Goal: Find specific page/section: Find specific page/section

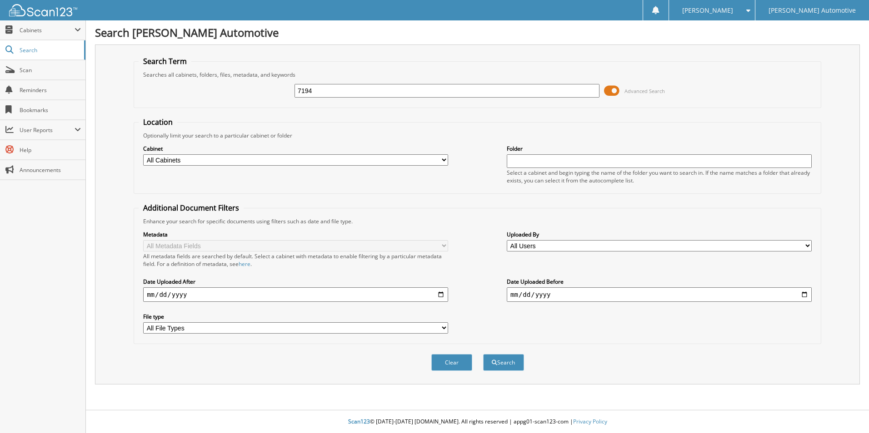
type input "7194"
click at [483, 354] on button "Search" at bounding box center [503, 362] width 41 height 17
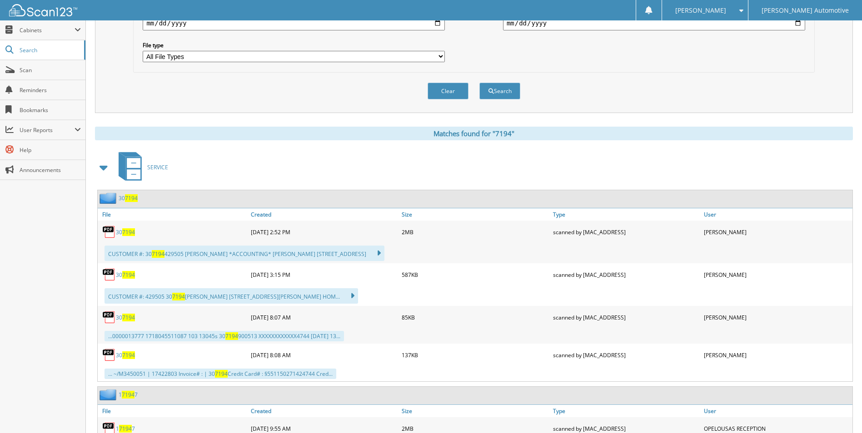
scroll to position [273, 0]
click at [104, 165] on span at bounding box center [104, 167] width 13 height 16
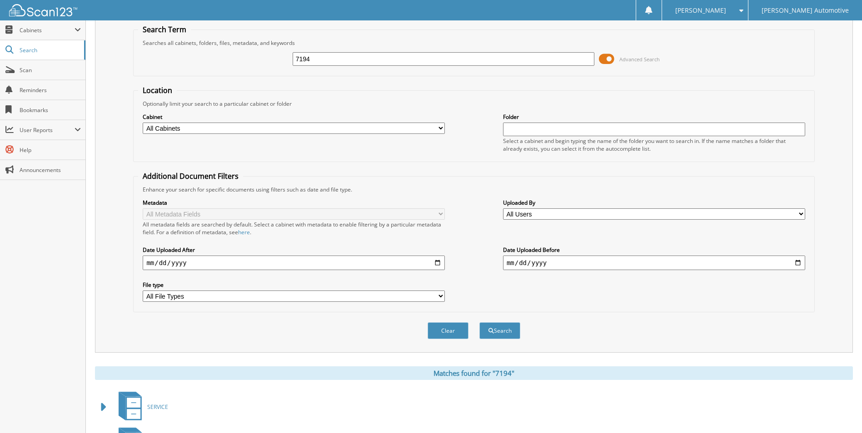
scroll to position [0, 0]
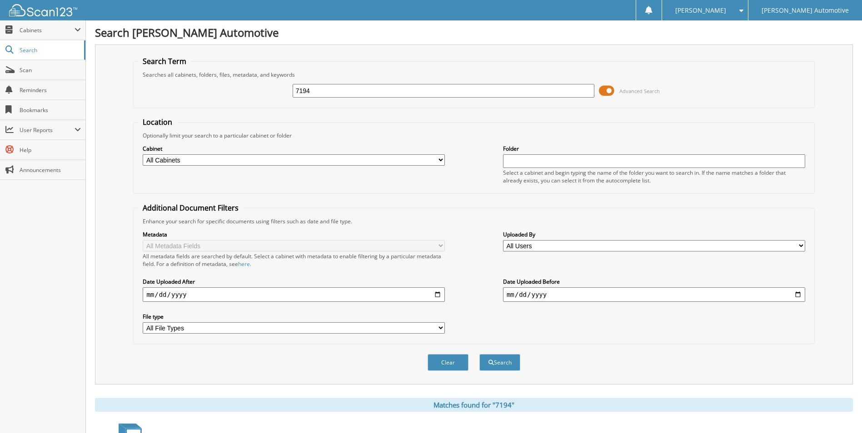
click at [322, 88] on input "7194" at bounding box center [444, 91] width 302 height 14
type input "7142"
click at [479, 354] on button "Search" at bounding box center [499, 362] width 41 height 17
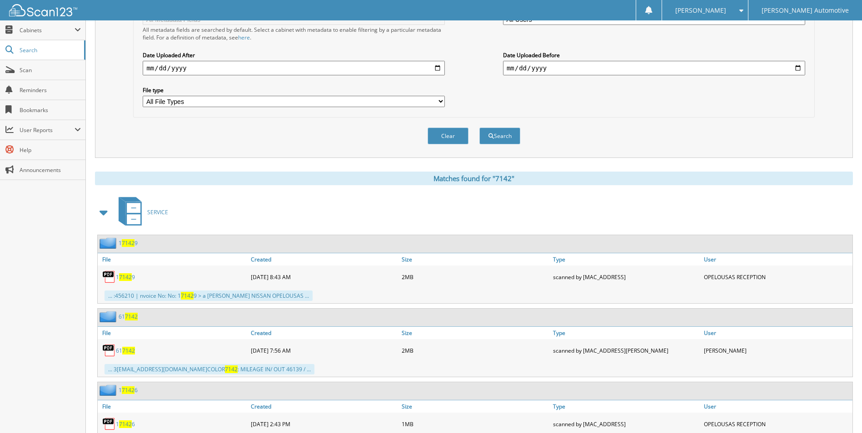
scroll to position [227, 0]
click at [98, 211] on span at bounding box center [104, 212] width 13 height 16
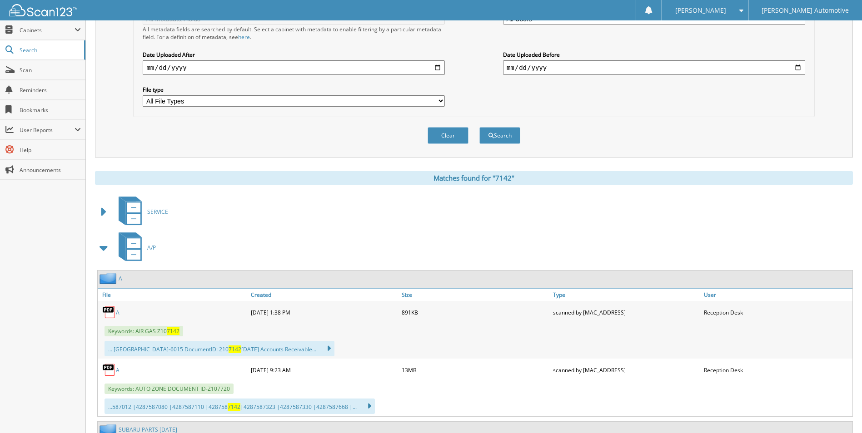
click at [103, 258] on span at bounding box center [104, 248] width 18 height 22
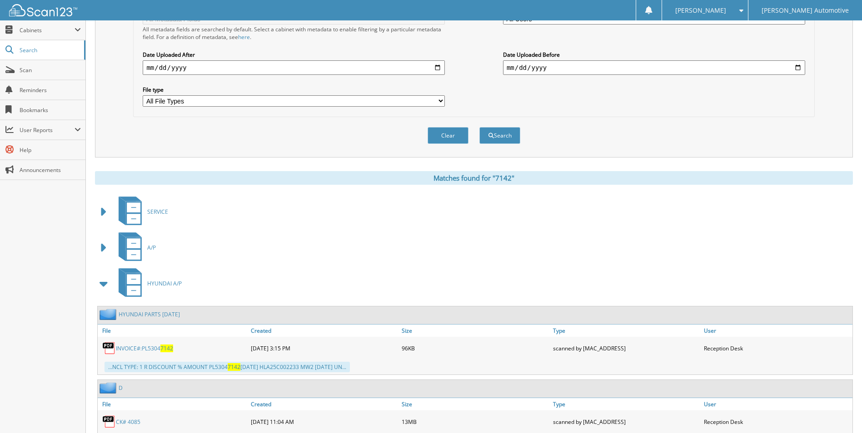
click at [106, 283] on span at bounding box center [104, 284] width 13 height 16
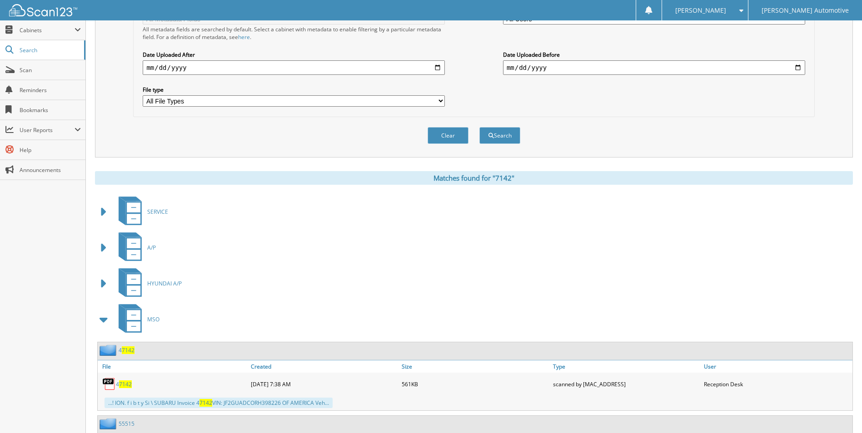
click at [106, 318] on span at bounding box center [104, 320] width 13 height 16
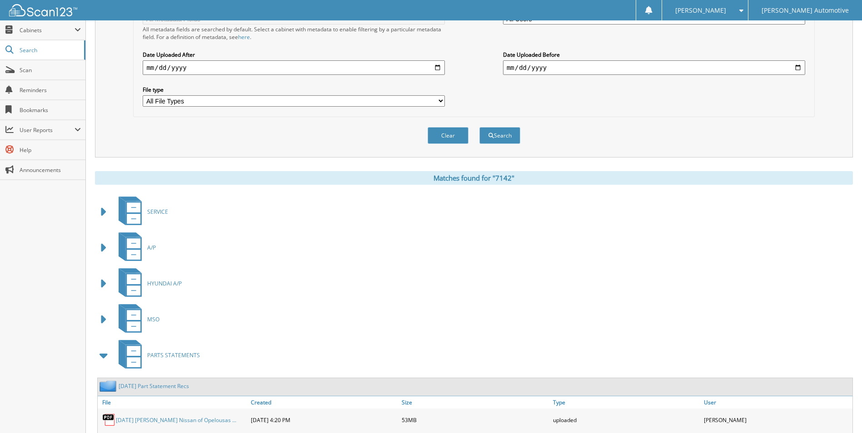
click at [110, 359] on span at bounding box center [104, 356] width 13 height 16
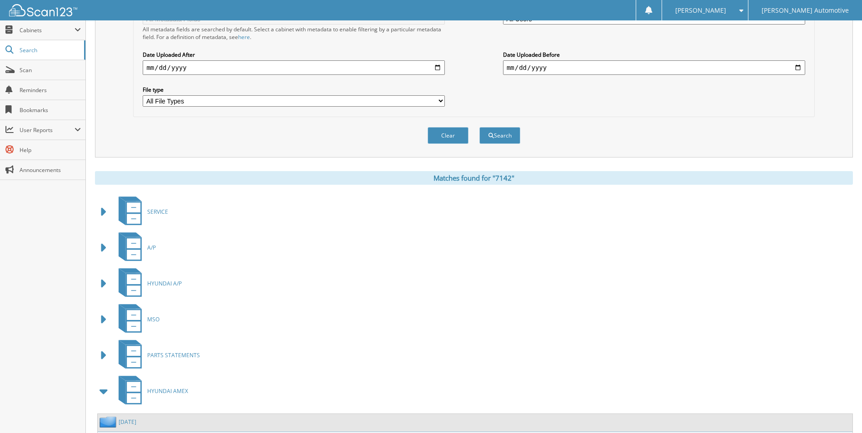
click at [104, 393] on span at bounding box center [104, 391] width 13 height 16
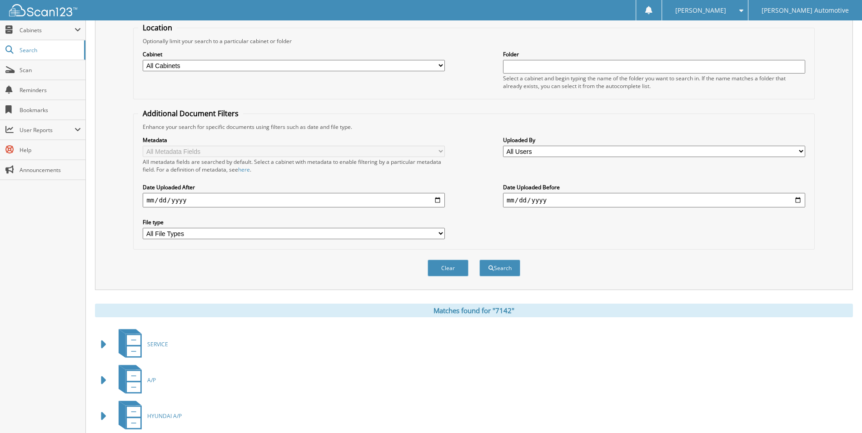
scroll to position [0, 0]
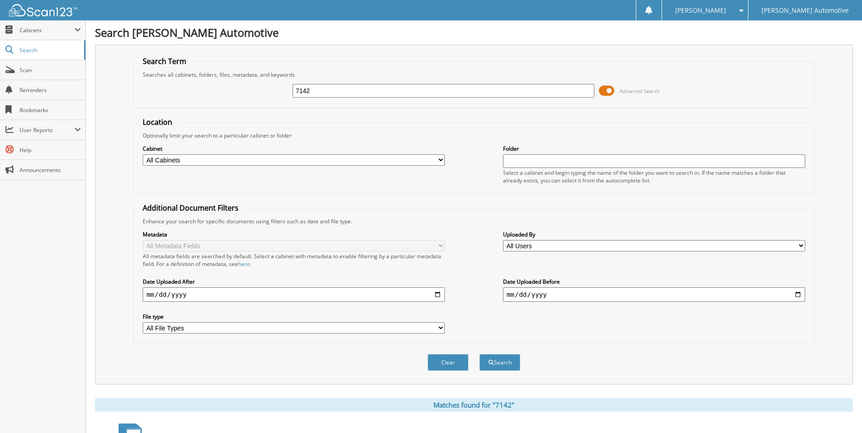
drag, startPoint x: 354, startPoint y: 91, endPoint x: 277, endPoint y: 91, distance: 77.7
click at [277, 91] on div "7142 Advanced Search" at bounding box center [473, 91] width 671 height 25
type input "7015"
click at [479, 354] on button "Search" at bounding box center [499, 362] width 41 height 17
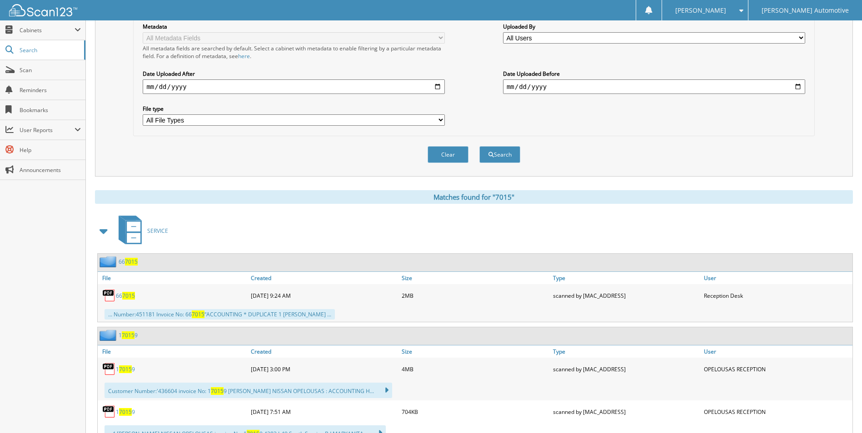
scroll to position [227, 0]
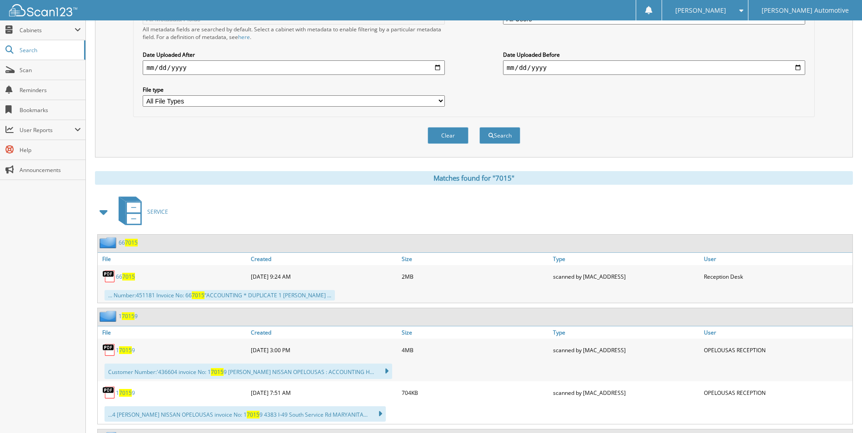
click at [102, 211] on span at bounding box center [104, 212] width 13 height 16
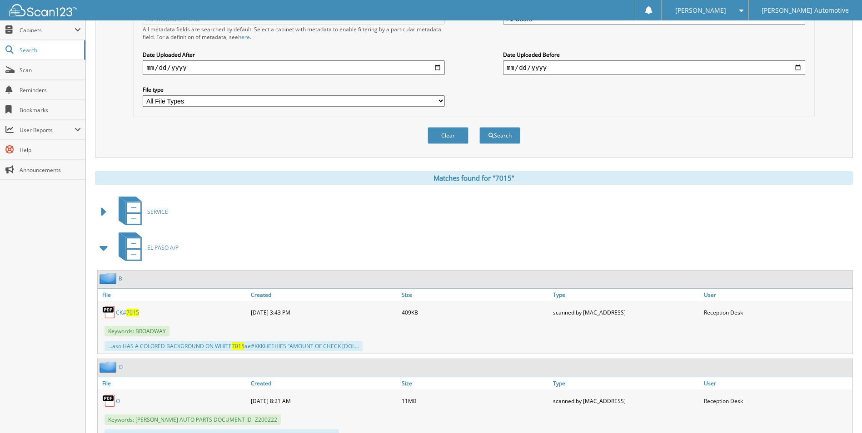
click at [128, 315] on span "7015" at bounding box center [132, 313] width 13 height 8
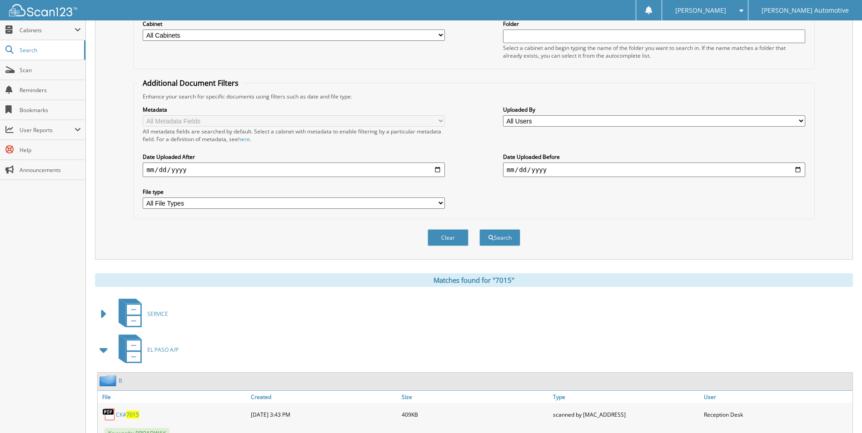
scroll to position [0, 0]
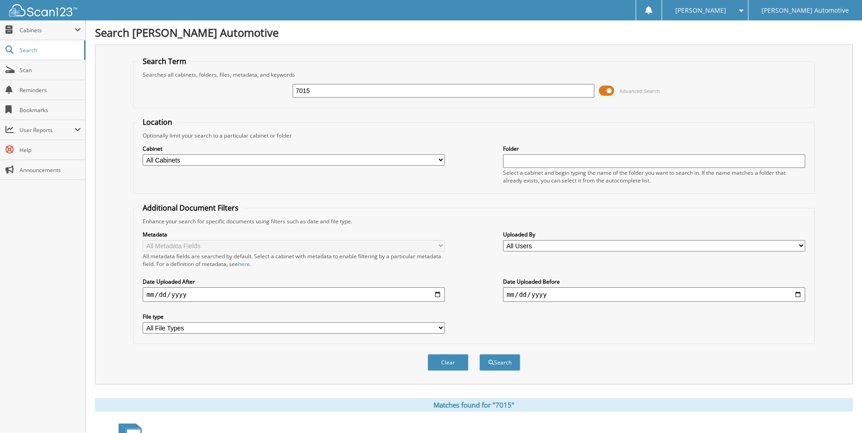
drag, startPoint x: 336, startPoint y: 88, endPoint x: 280, endPoint y: 98, distance: 56.7
click at [280, 98] on div "7015 Advanced Search" at bounding box center [473, 91] width 671 height 25
type input "7142"
click at [479, 354] on button "Search" at bounding box center [499, 362] width 41 height 17
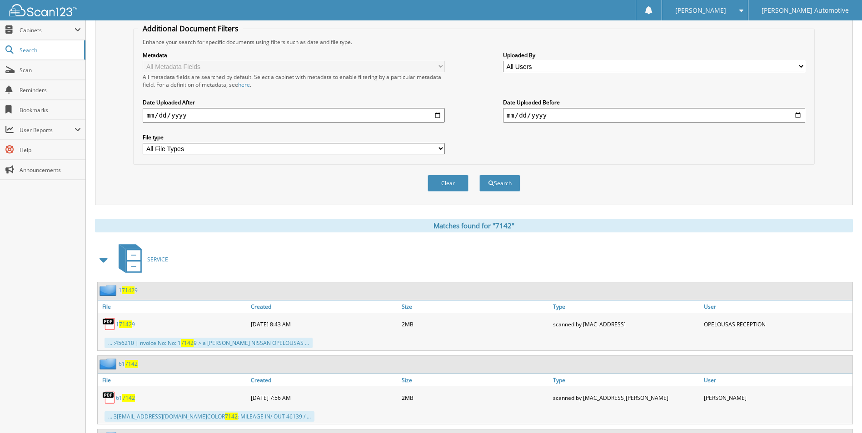
scroll to position [182, 0]
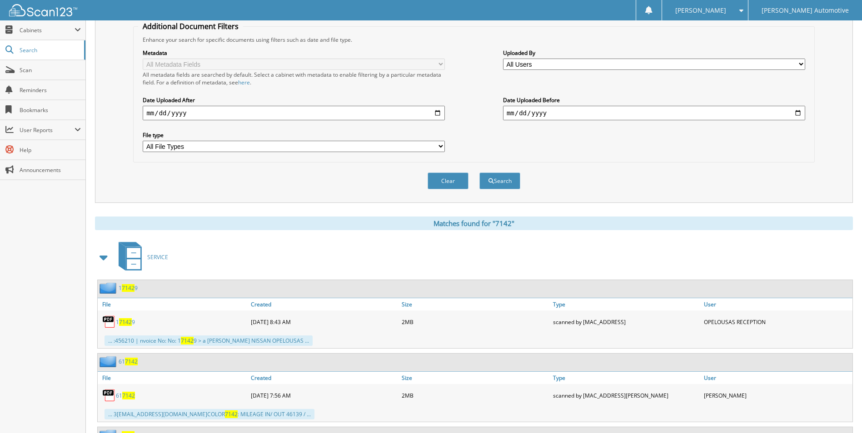
click at [99, 258] on span at bounding box center [104, 257] width 13 height 16
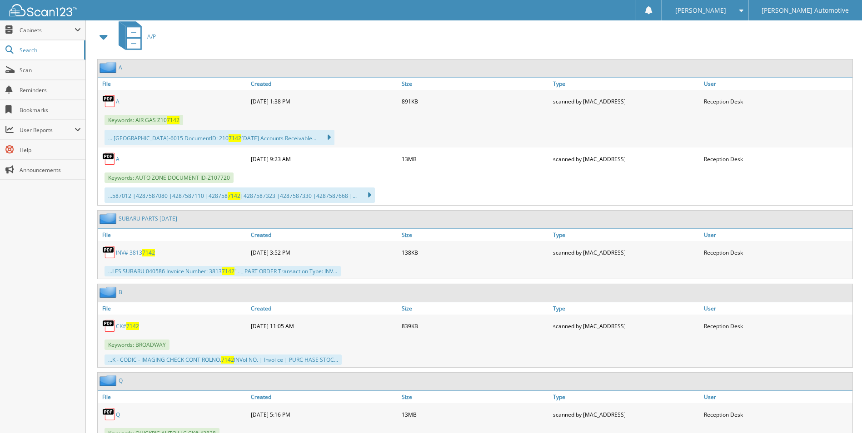
scroll to position [454, 0]
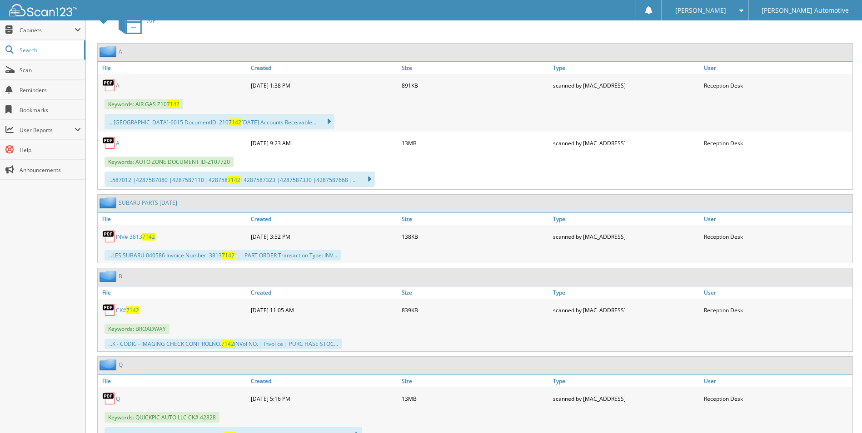
click at [130, 309] on span "7142" at bounding box center [132, 311] width 13 height 8
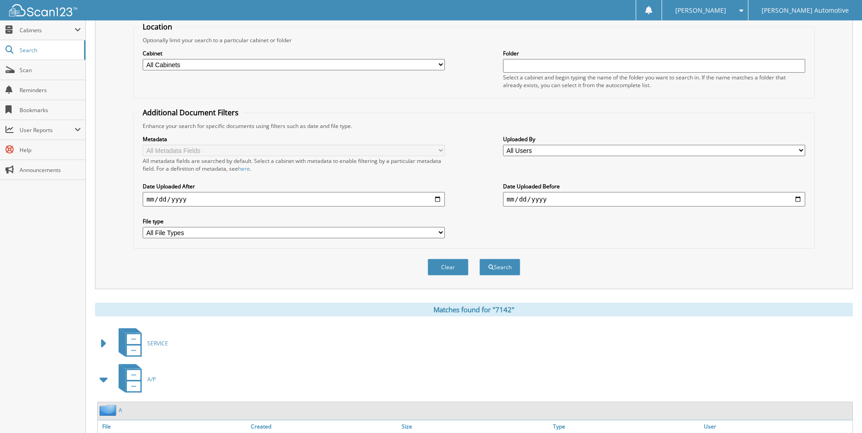
scroll to position [0, 0]
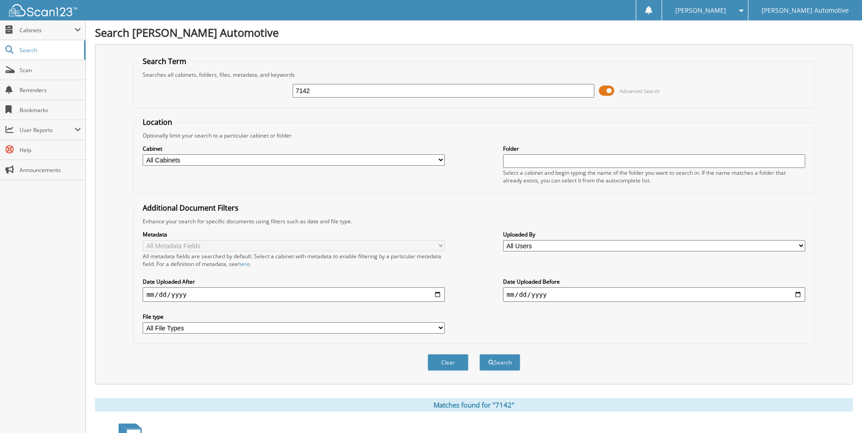
drag, startPoint x: 313, startPoint y: 89, endPoint x: 259, endPoint y: 102, distance: 54.8
click at [259, 104] on fieldset "Search Term Searches all cabinets, folders, files, metadata, and keywords 7142 …" at bounding box center [473, 82] width 681 height 52
type input "6909"
click at [479, 354] on button "Search" at bounding box center [499, 362] width 41 height 17
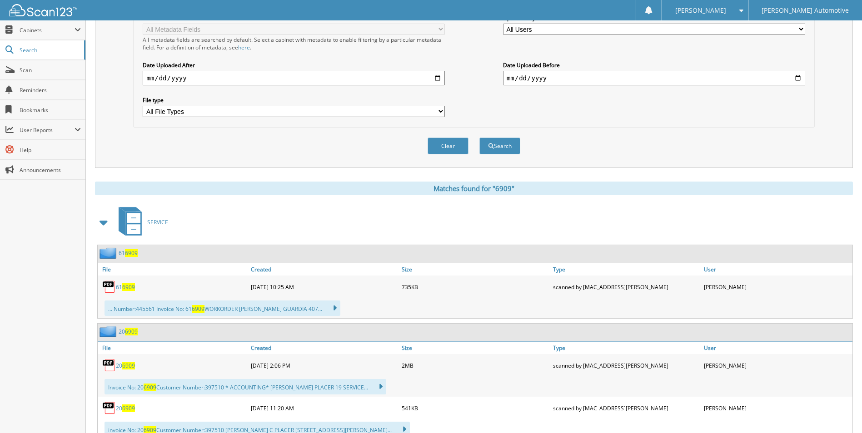
scroll to position [227, 0]
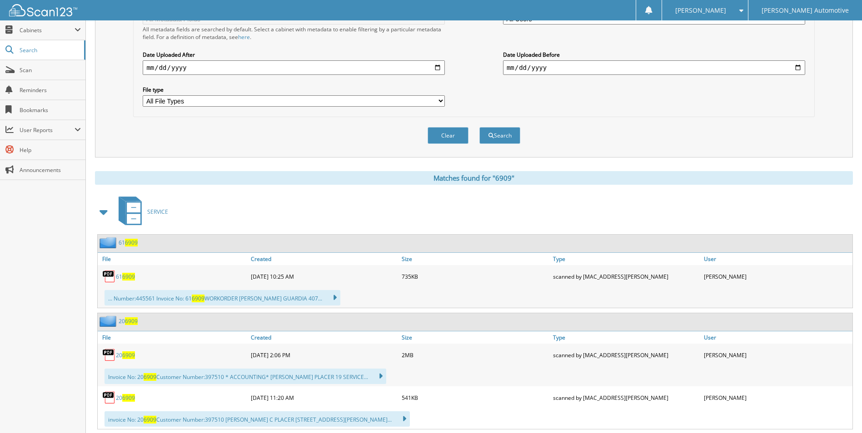
click at [107, 215] on span at bounding box center [104, 212] width 13 height 16
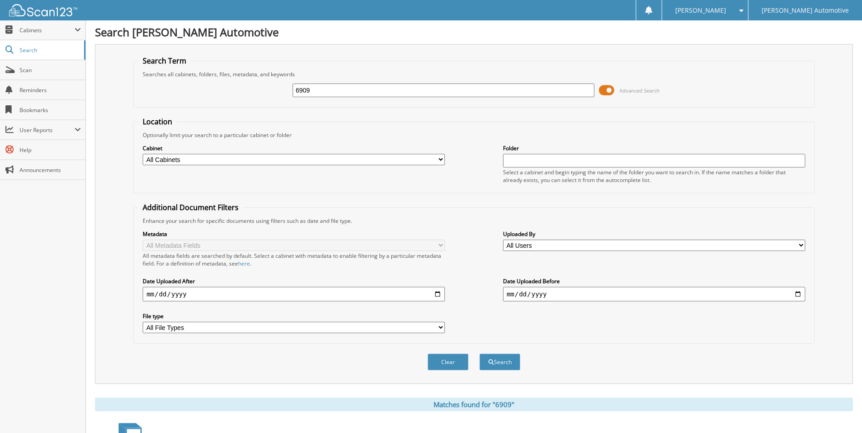
scroll to position [0, 0]
click at [154, 163] on select "All Cabinets A/P EL PASO A/P EL PASO AMEX HYUNDAI A/P HYUNDAI AMEX LAFAYETTE AM…" at bounding box center [294, 159] width 302 height 11
select select "20529"
click at [143, 154] on select "All Cabinets A/P EL PASO A/P EL PASO AMEX HYUNDAI A/P HYUNDAI AMEX LAFAYETTE AM…" at bounding box center [294, 159] width 302 height 11
click at [492, 365] on span "submit" at bounding box center [490, 362] width 5 height 5
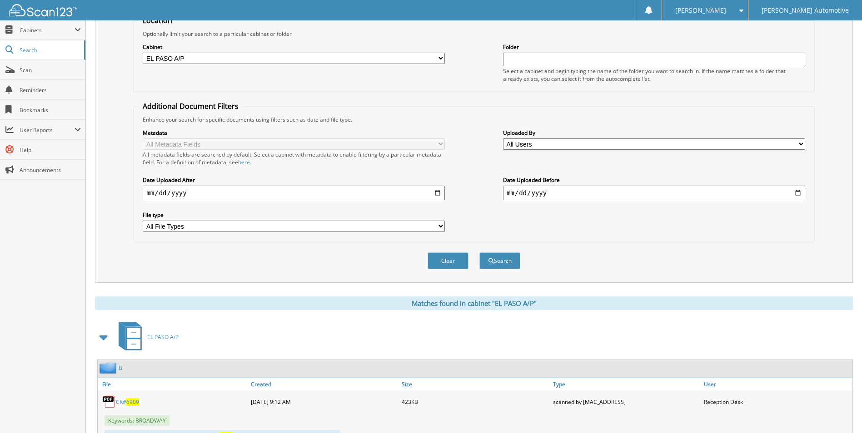
scroll to position [227, 0]
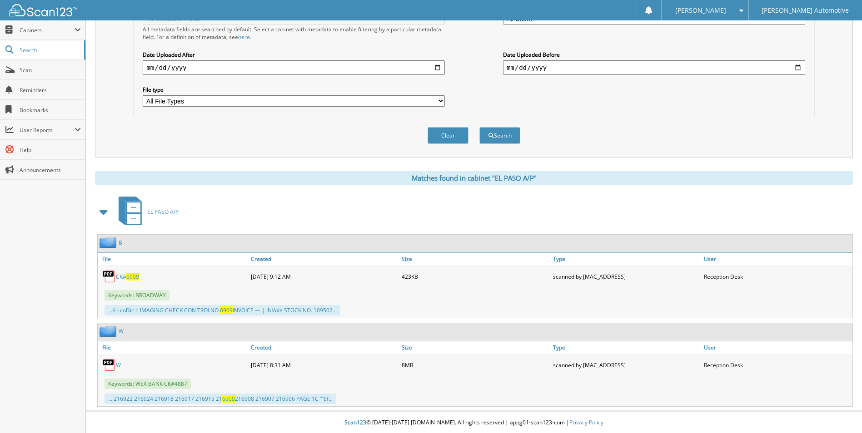
click at [125, 282] on div "CK# 6909" at bounding box center [173, 277] width 151 height 18
click at [125, 279] on link "CK# 6909" at bounding box center [127, 277] width 23 height 8
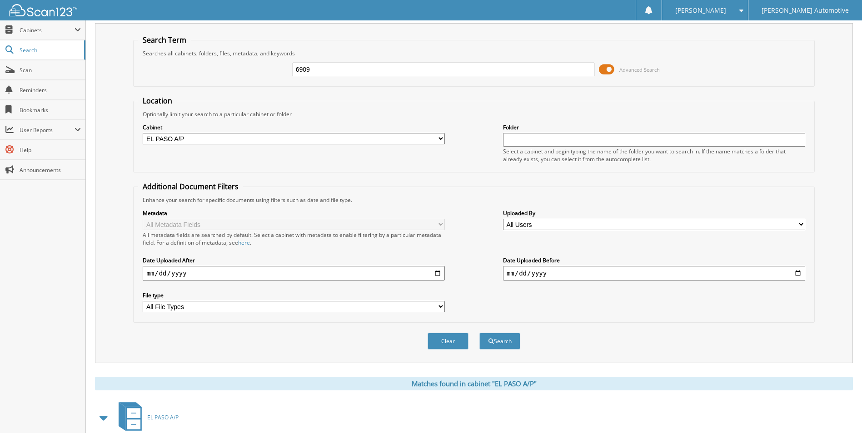
scroll to position [0, 0]
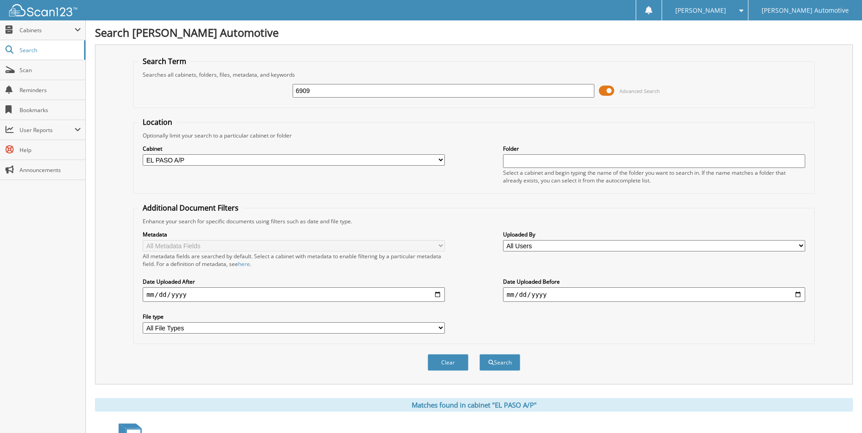
drag, startPoint x: 389, startPoint y: 94, endPoint x: 230, endPoint y: 95, distance: 159.0
click at [230, 95] on div "6909 Advanced Search" at bounding box center [473, 91] width 671 height 25
type input "6415"
click at [479, 354] on button "Search" at bounding box center [499, 362] width 41 height 17
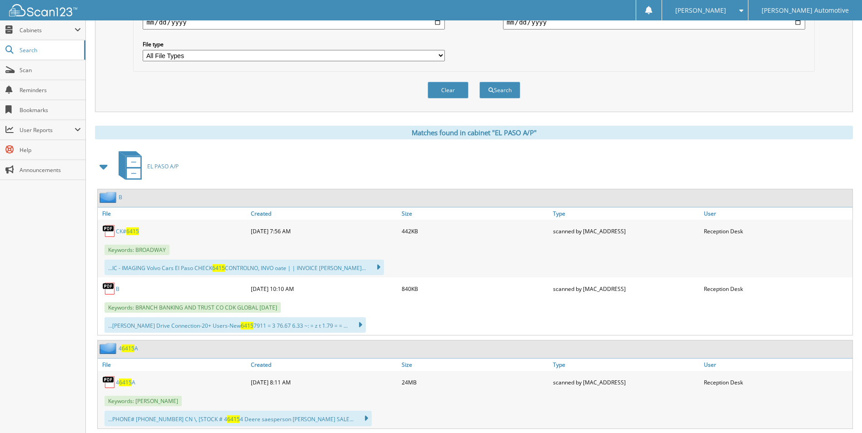
click at [132, 234] on span "6415" at bounding box center [132, 232] width 13 height 8
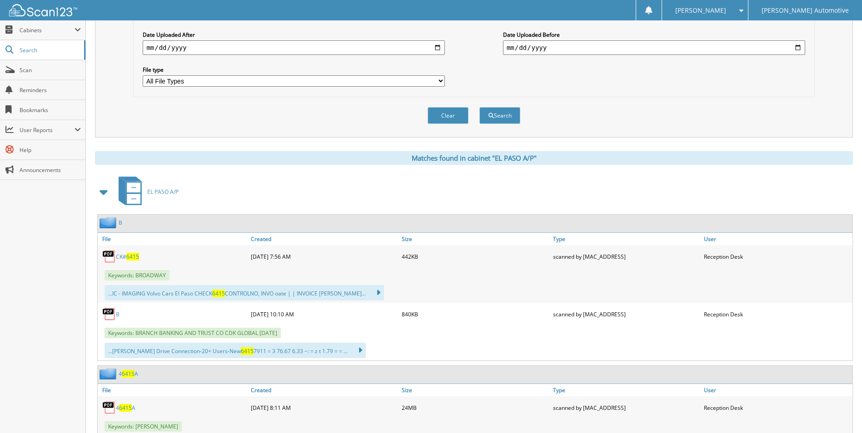
scroll to position [0, 0]
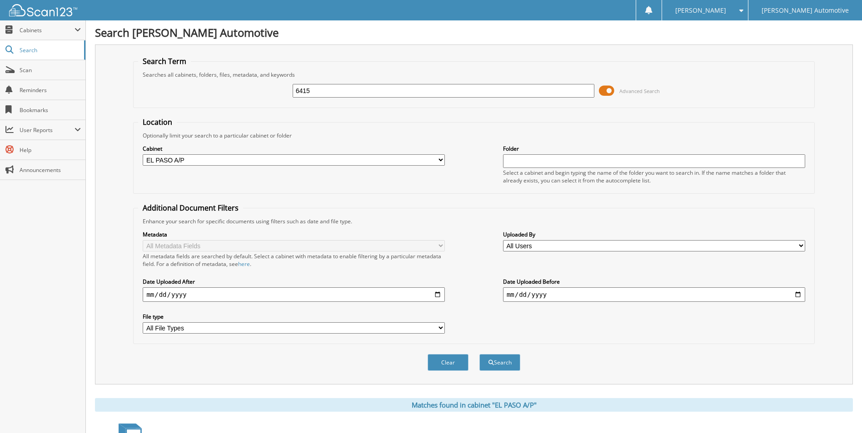
drag, startPoint x: 407, startPoint y: 90, endPoint x: 229, endPoint y: 101, distance: 178.0
click at [229, 101] on div "6415 Advanced Search" at bounding box center [473, 91] width 671 height 25
type input "6379"
click at [479, 354] on button "Search" at bounding box center [499, 362] width 41 height 17
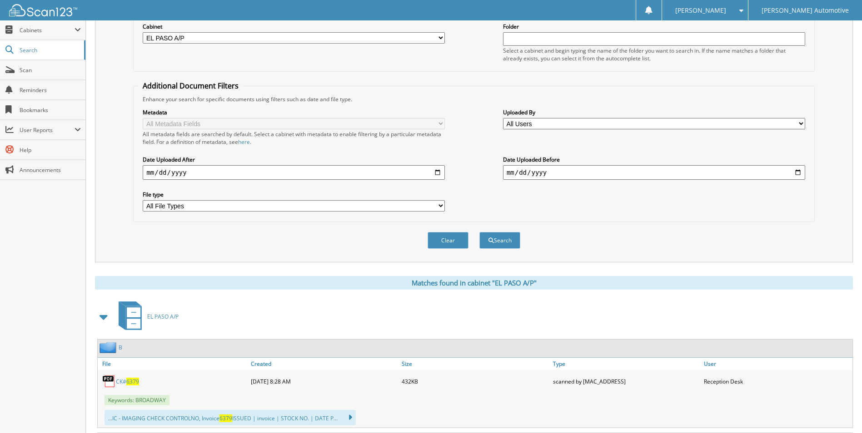
scroll to position [273, 0]
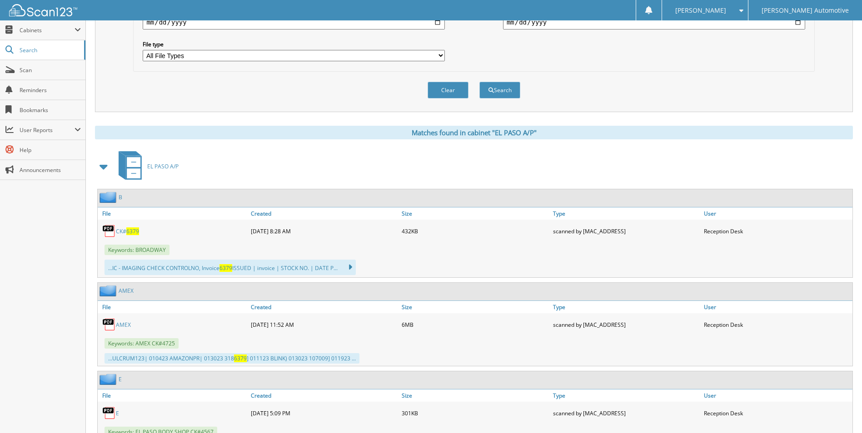
click at [129, 232] on span "6379" at bounding box center [132, 232] width 13 height 8
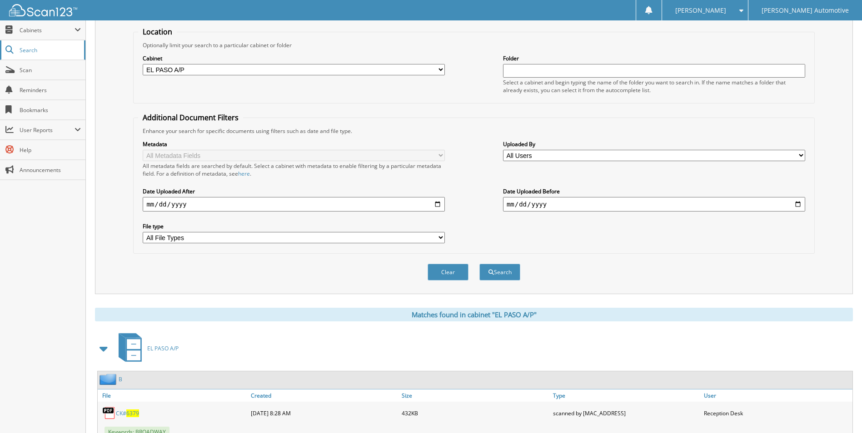
scroll to position [91, 0]
click at [290, 343] on div "EL PASO A/P" at bounding box center [474, 348] width 758 height 36
